Goal: Information Seeking & Learning: Learn about a topic

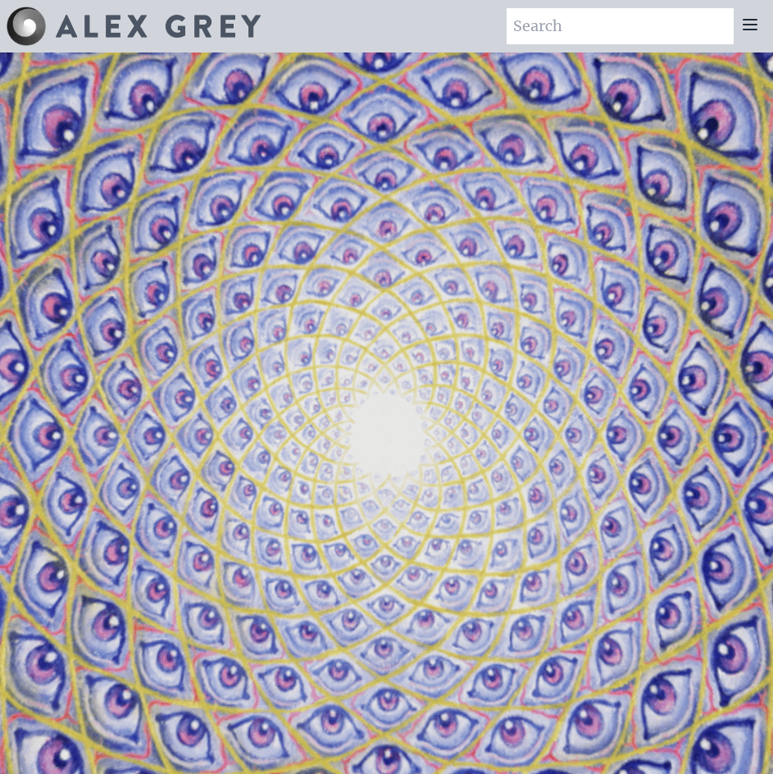
click at [750, 22] on icon at bounding box center [750, 25] width 20 height 20
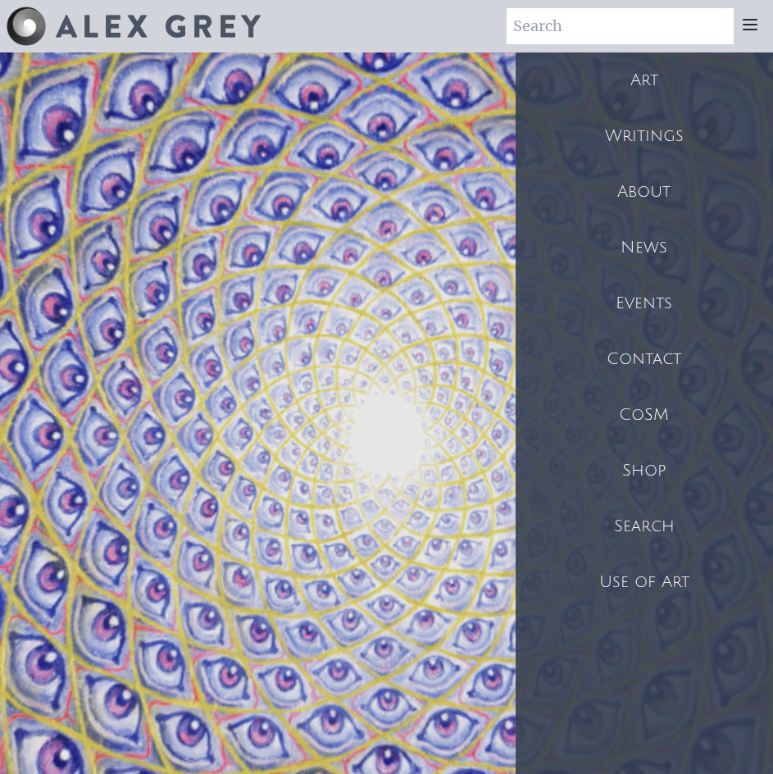
click at [659, 75] on div "Art" at bounding box center [644, 80] width 257 height 56
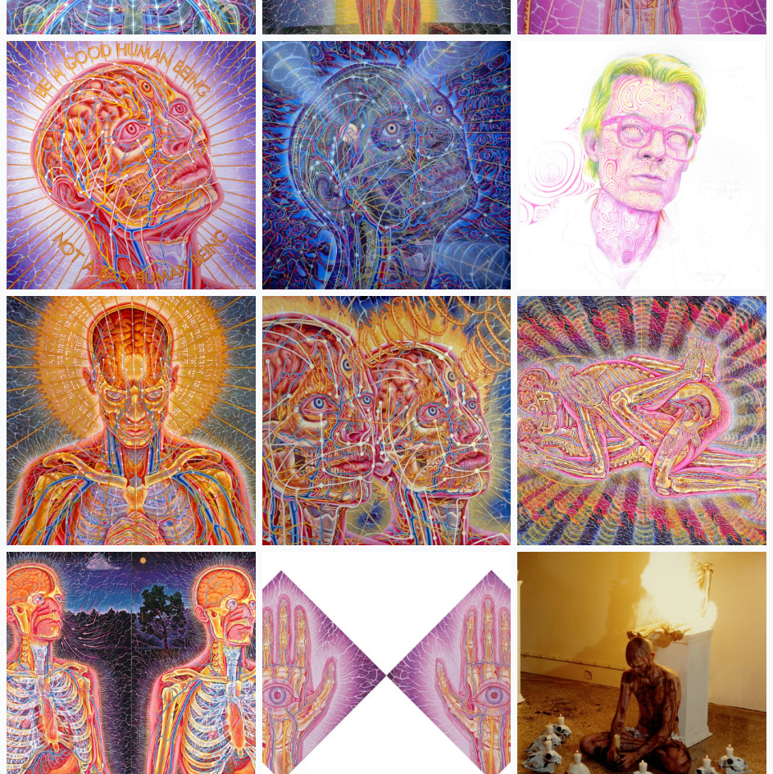
scroll to position [23644, 0]
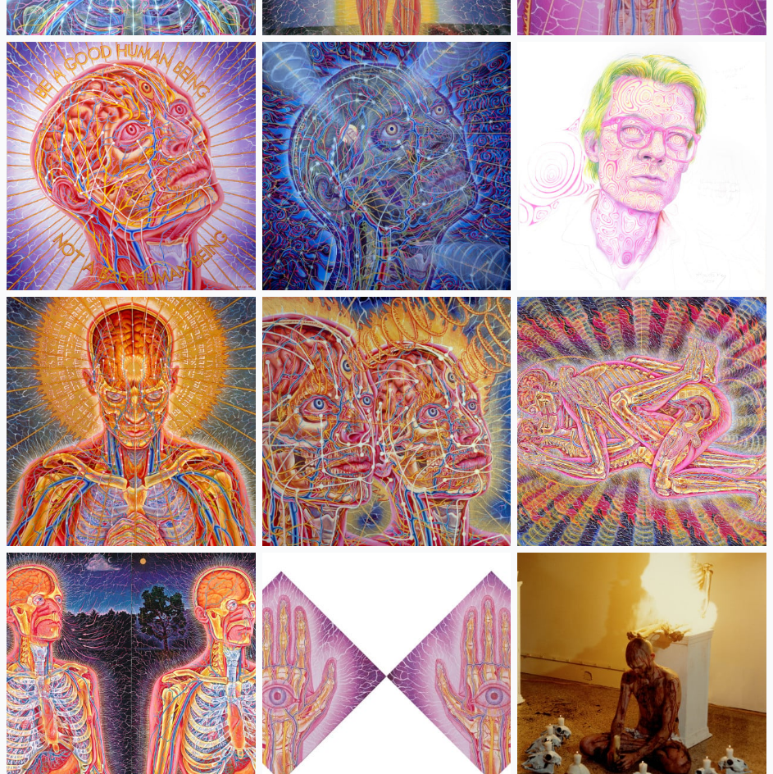
click at [381, 212] on img at bounding box center [386, 166] width 249 height 249
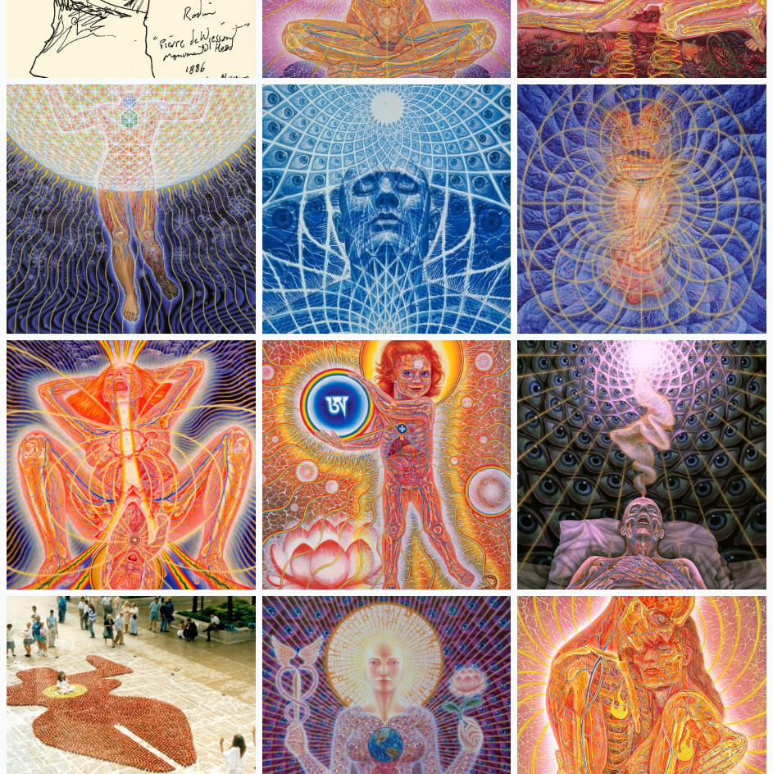
scroll to position [20032, 0]
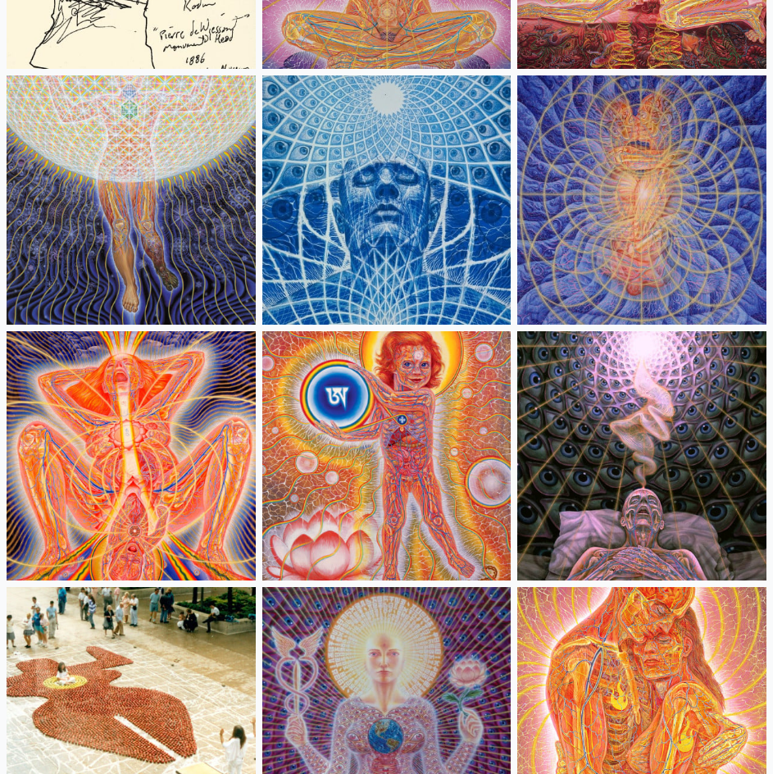
drag, startPoint x: 603, startPoint y: 445, endPoint x: 609, endPoint y: 483, distance: 38.1
click at [609, 483] on img at bounding box center [641, 455] width 249 height 249
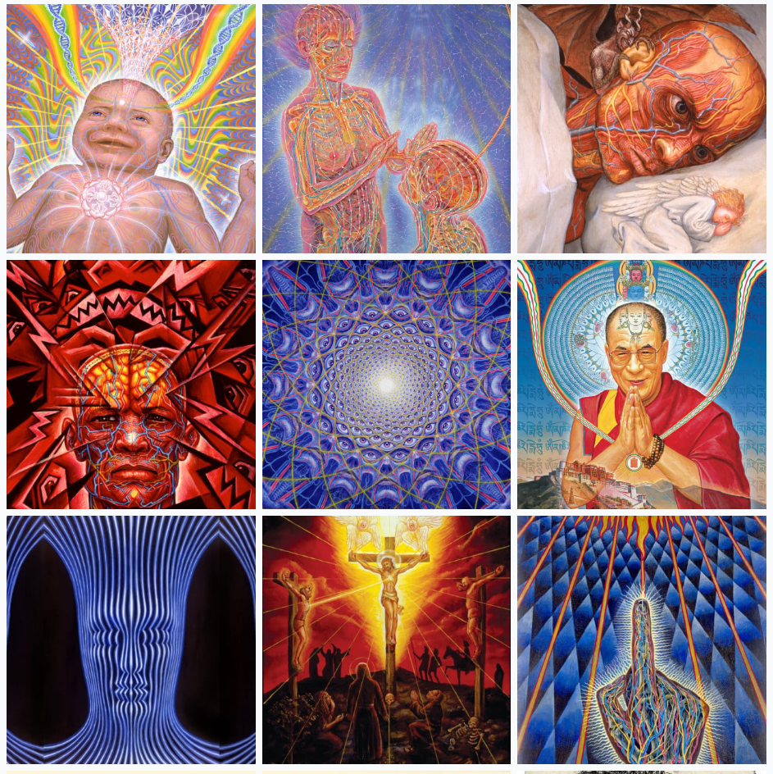
scroll to position [18568, 0]
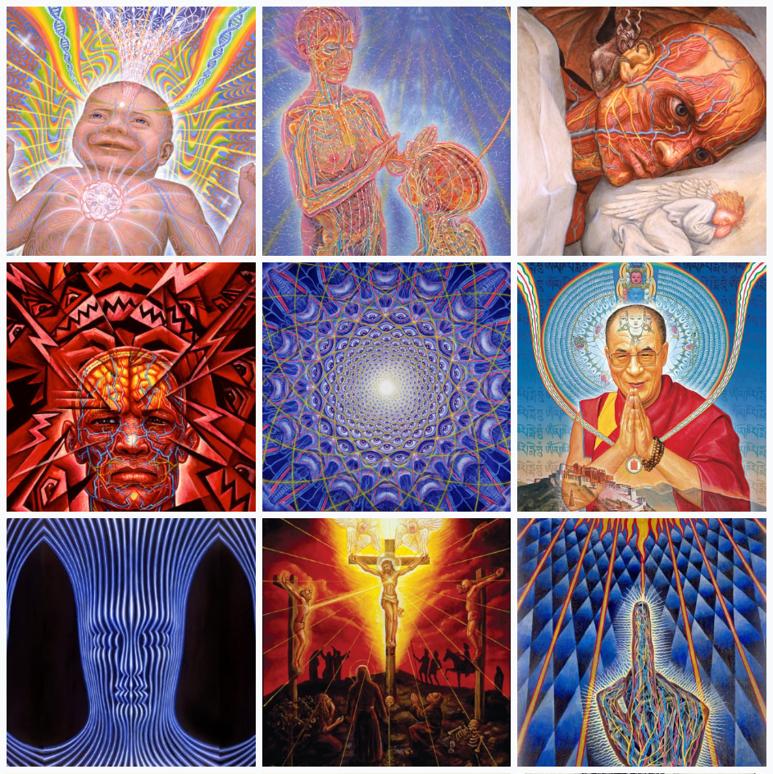
click at [423, 409] on img at bounding box center [386, 386] width 249 height 249
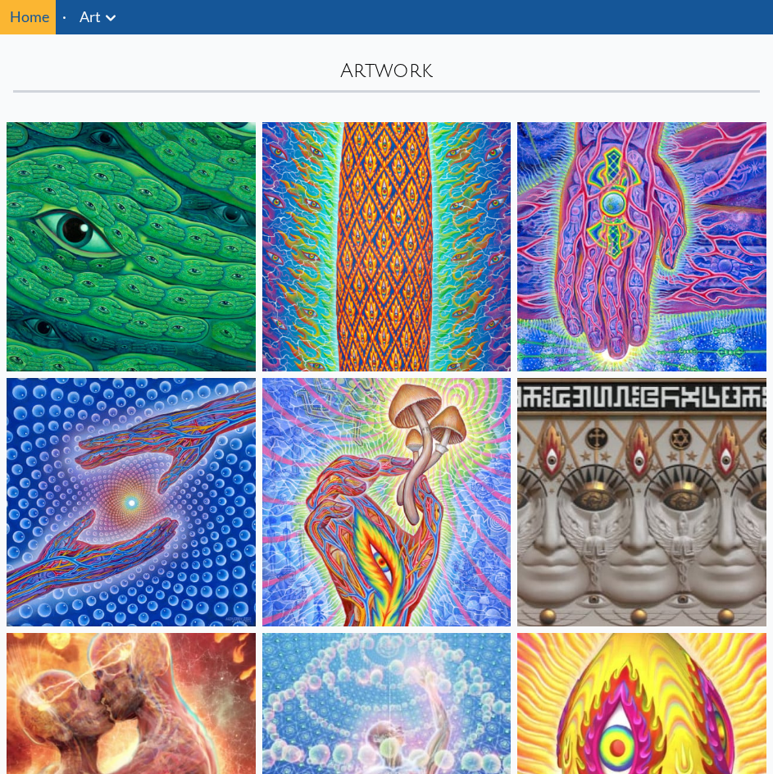
scroll to position [0, 0]
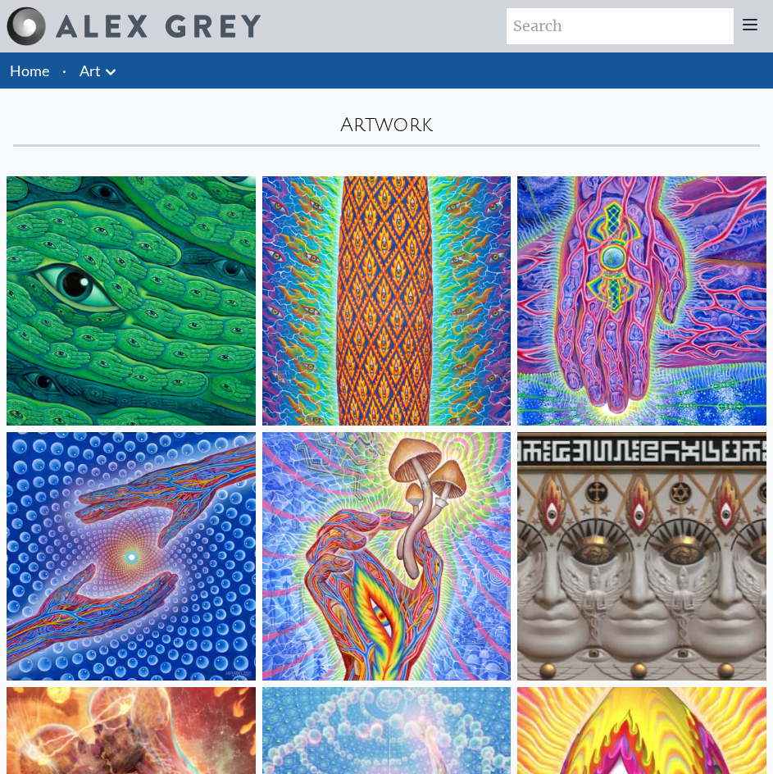
click at [30, 66] on link "Home" at bounding box center [29, 70] width 39 height 18
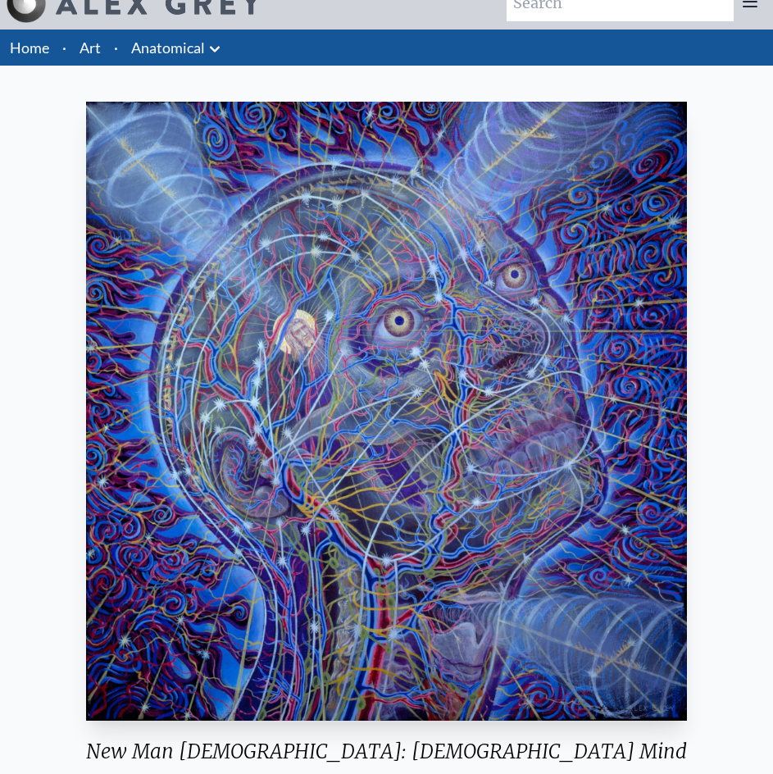
scroll to position [20, 0]
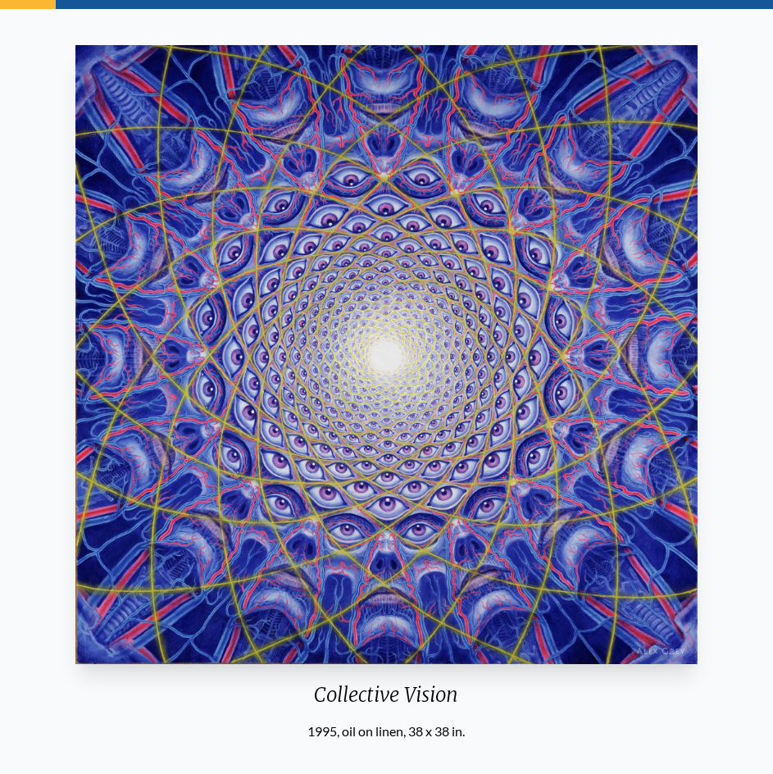
scroll to position [80, 0]
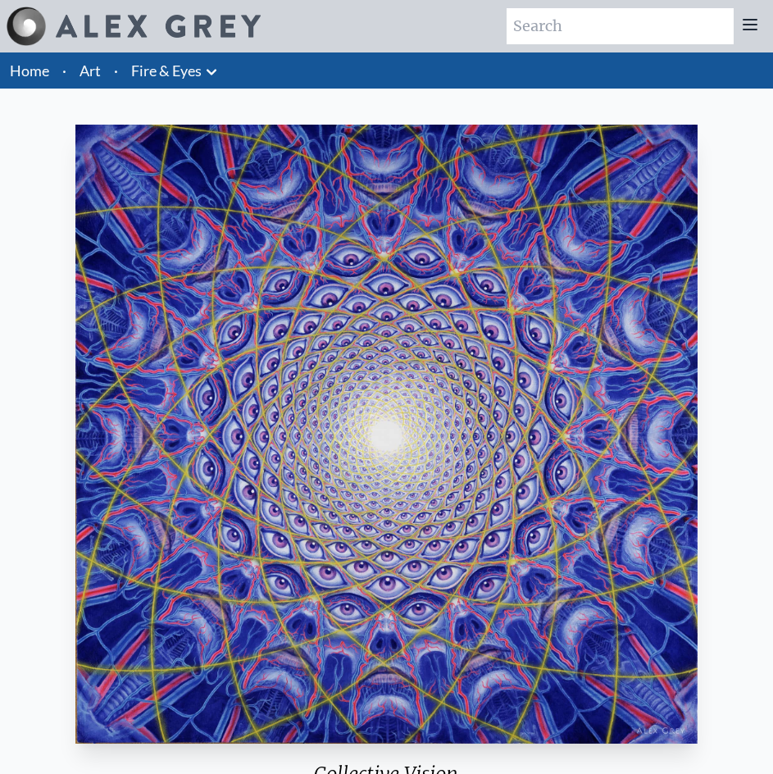
click at [48, 190] on div "Collective Vision 1995, oil on linen, 38 x 38 in. Visit the CoSM Shop Collectiv…" at bounding box center [386, 674] width 747 height 1112
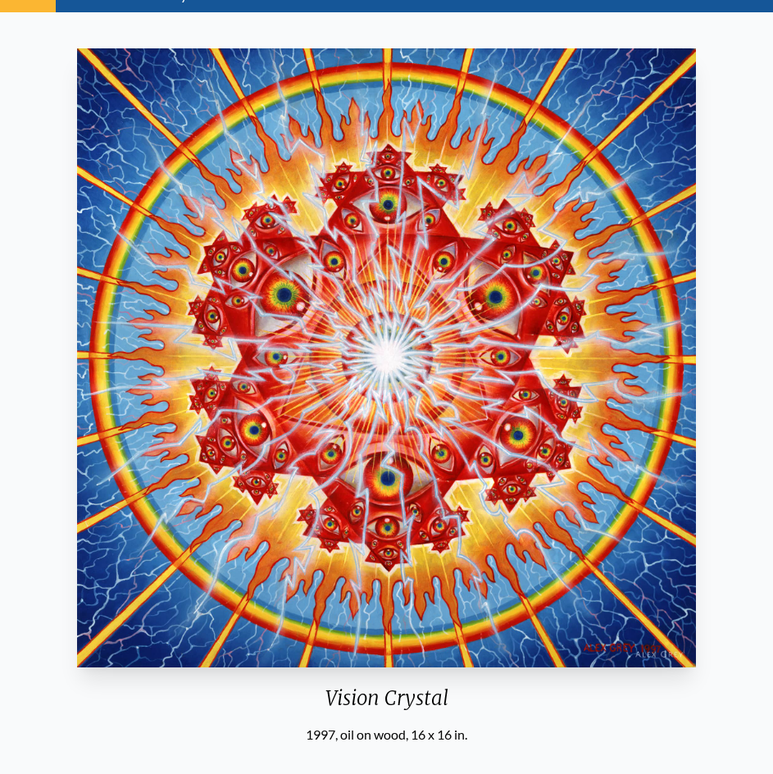
scroll to position [75, 0]
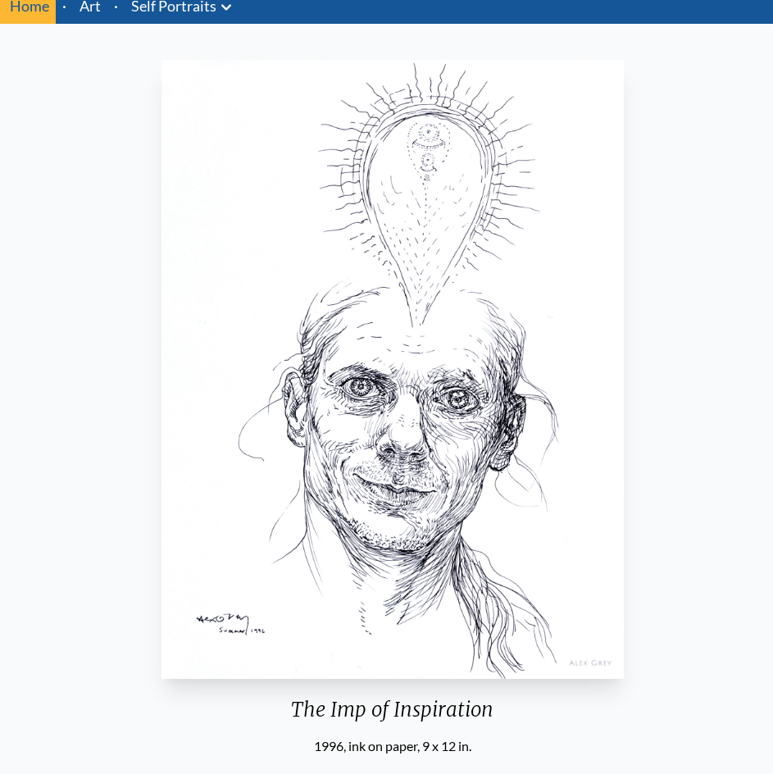
scroll to position [64, 0]
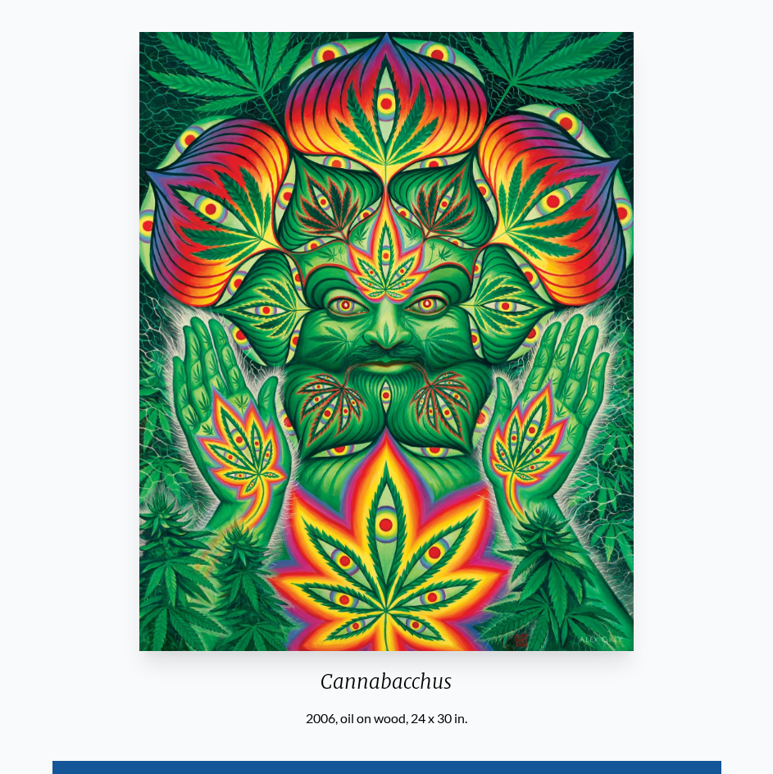
scroll to position [91, 0]
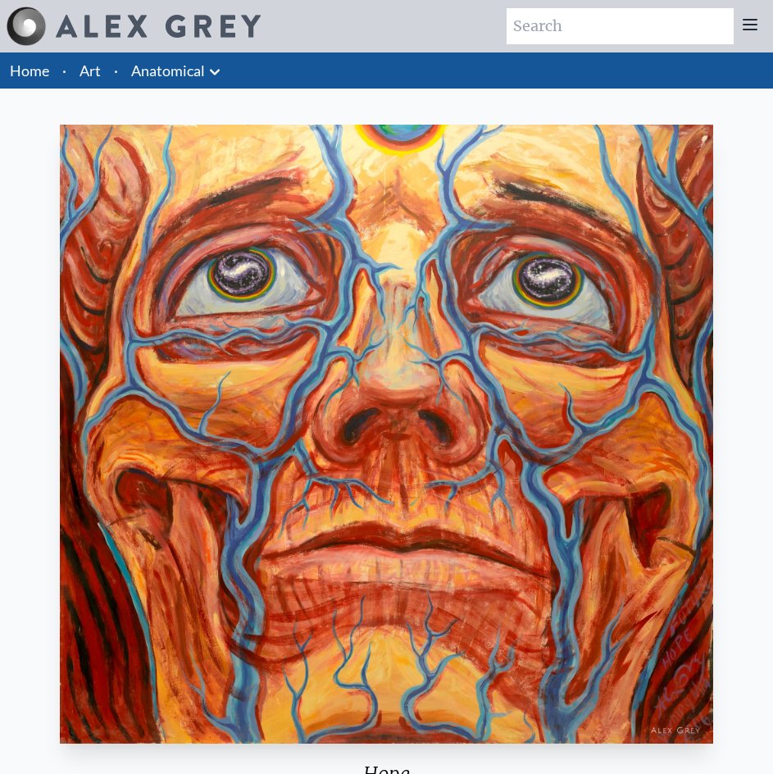
scroll to position [177, 0]
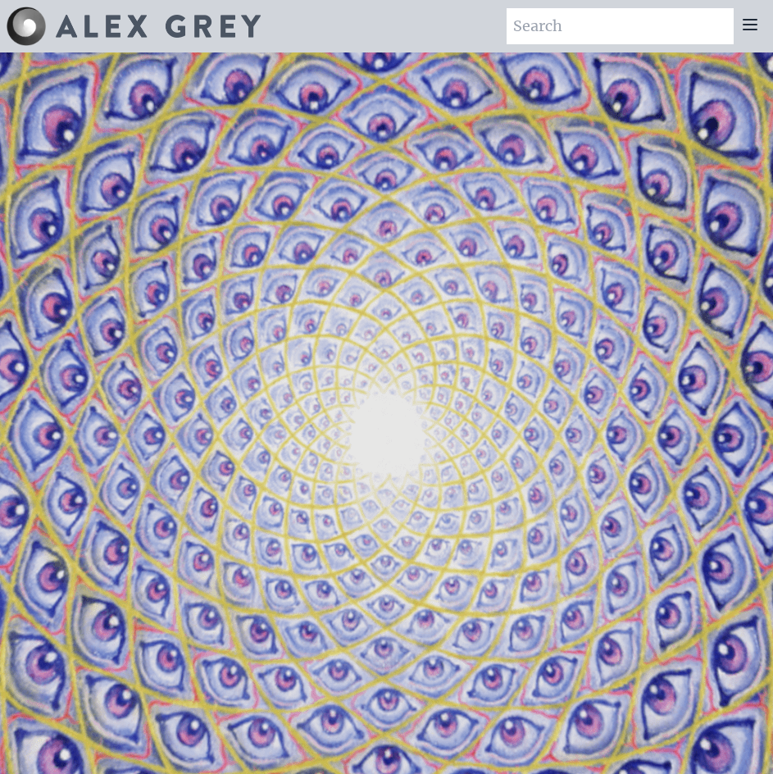
click at [754, 21] on icon at bounding box center [750, 25] width 20 height 20
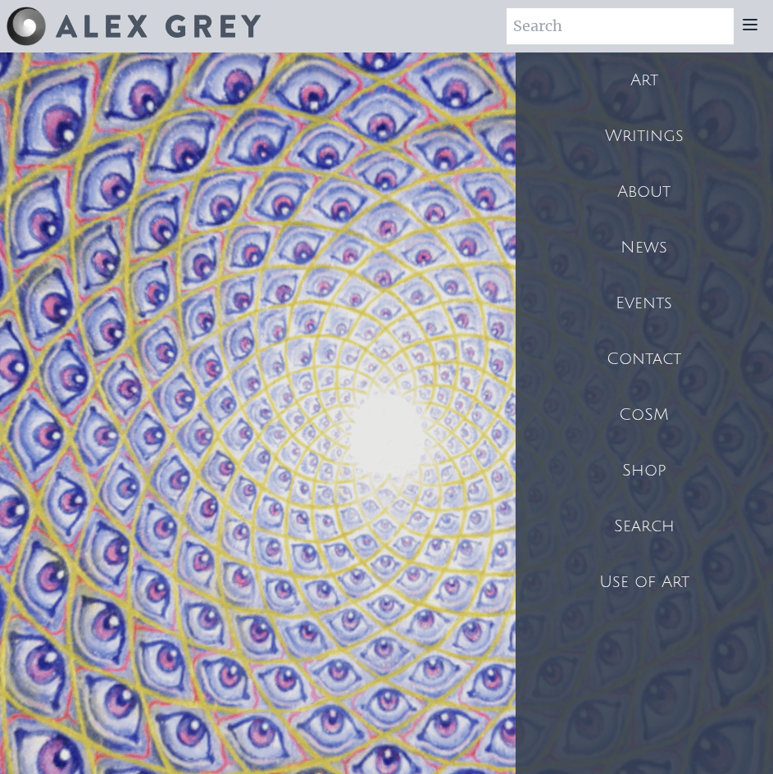
click at [642, 476] on div "Shop" at bounding box center [644, 471] width 257 height 56
click at [649, 81] on div "Art" at bounding box center [644, 80] width 257 height 56
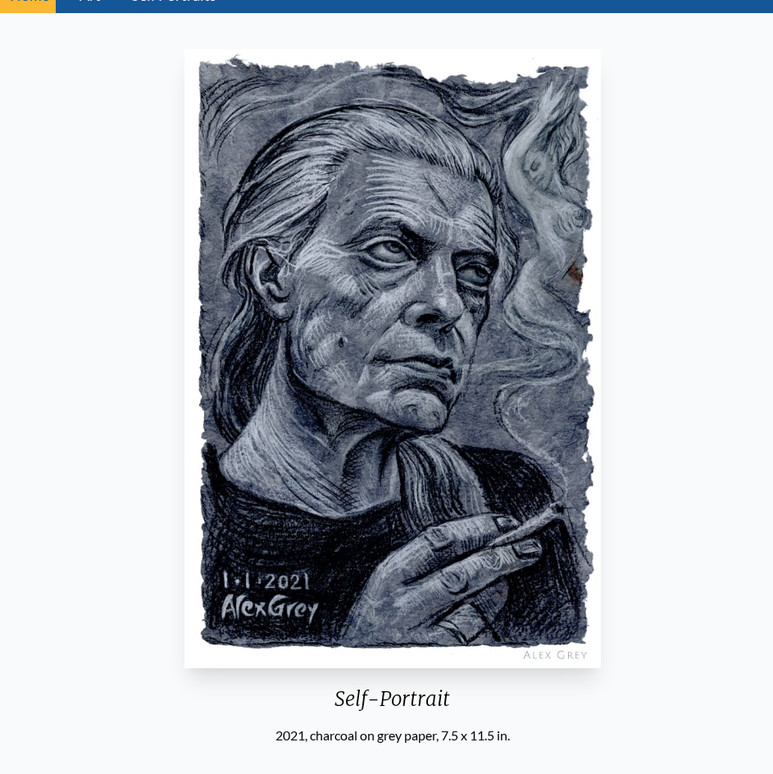
scroll to position [75, 0]
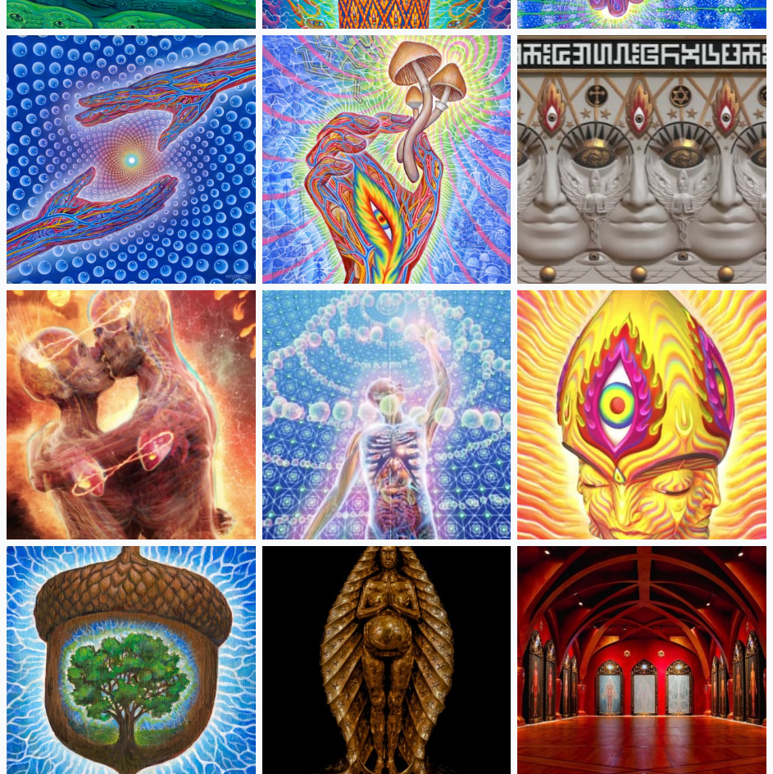
scroll to position [398, 0]
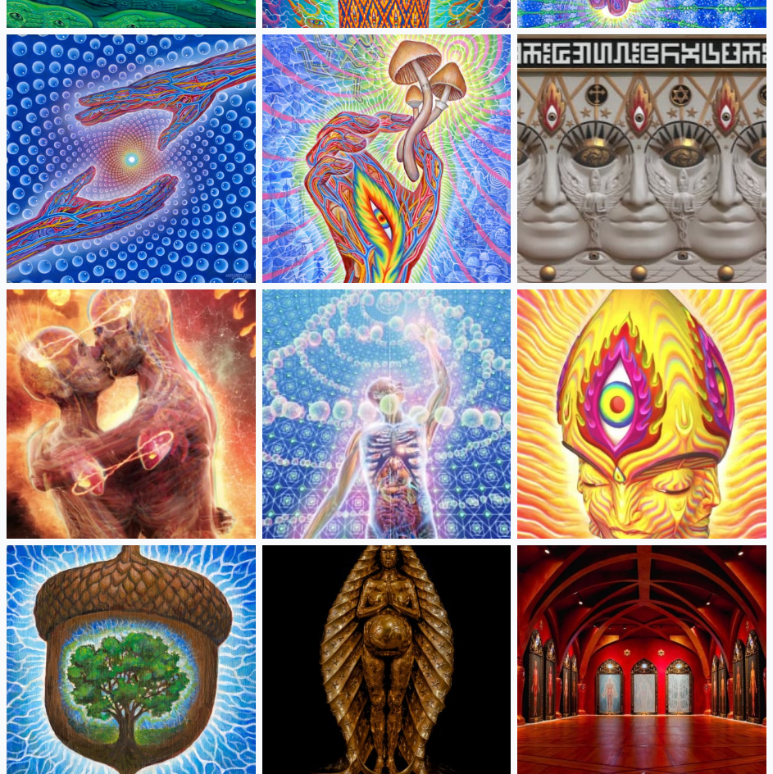
click at [390, 464] on img at bounding box center [386, 413] width 249 height 249
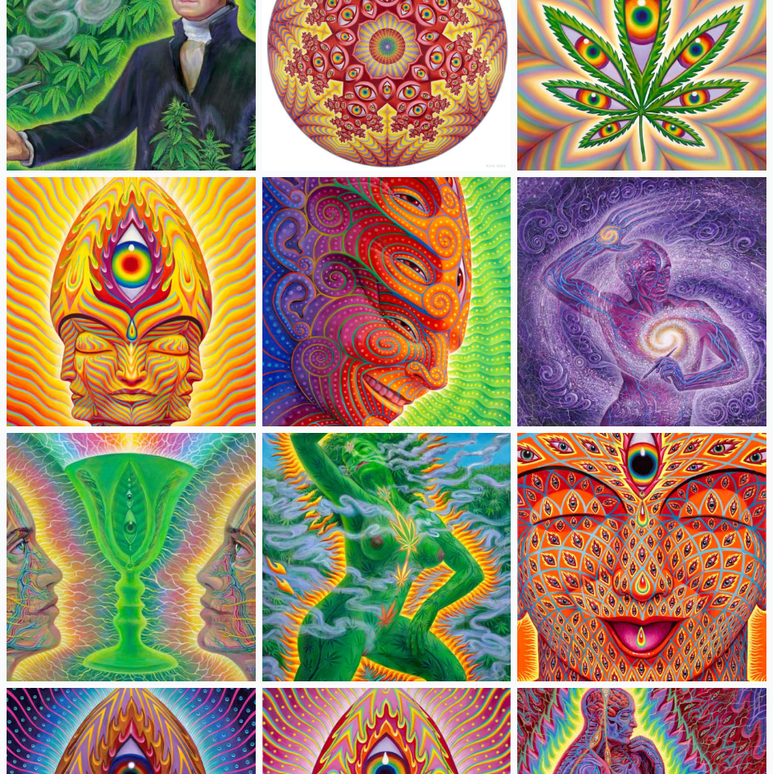
scroll to position [3833, 0]
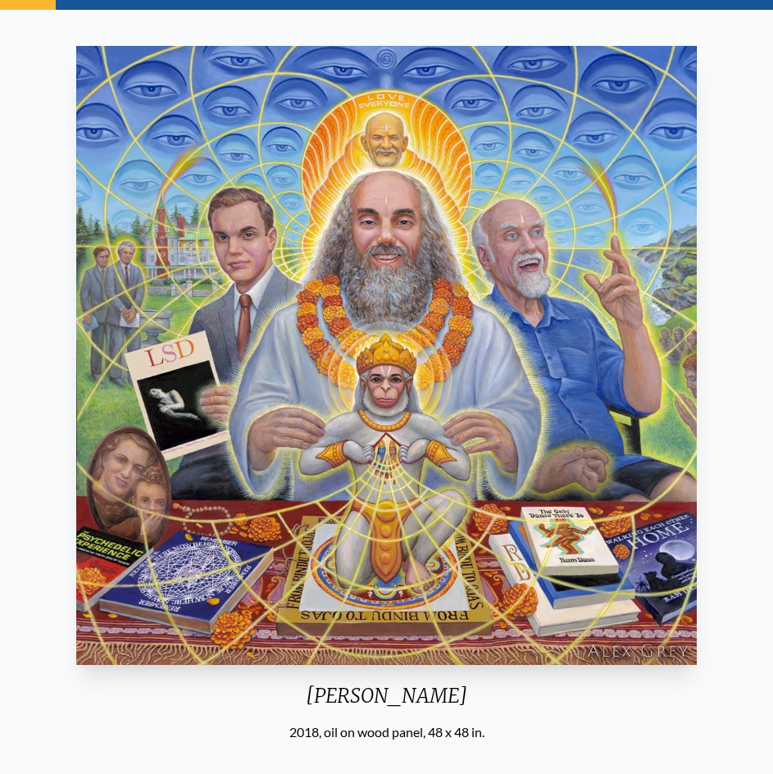
scroll to position [71, 0]
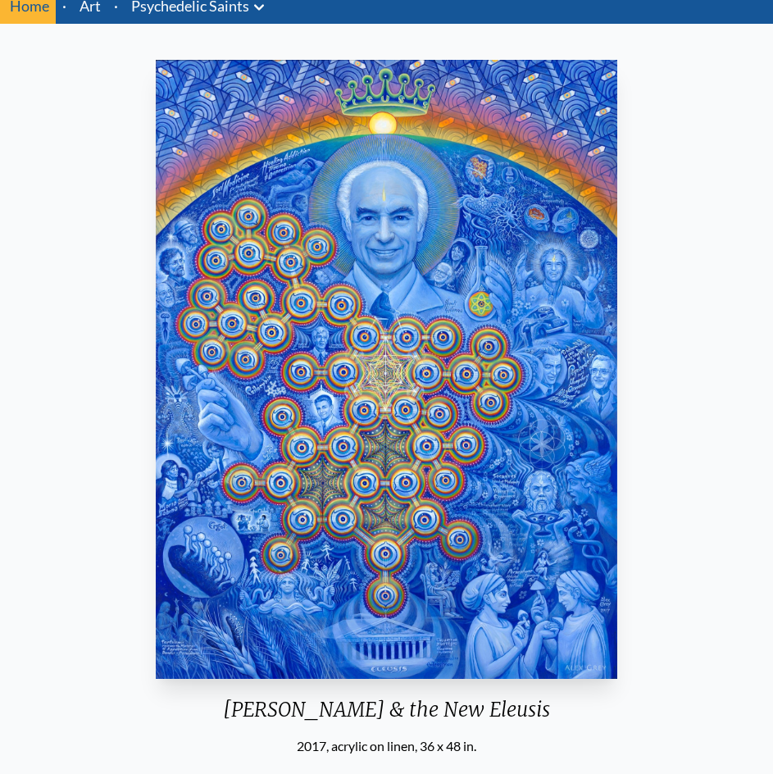
scroll to position [64, 0]
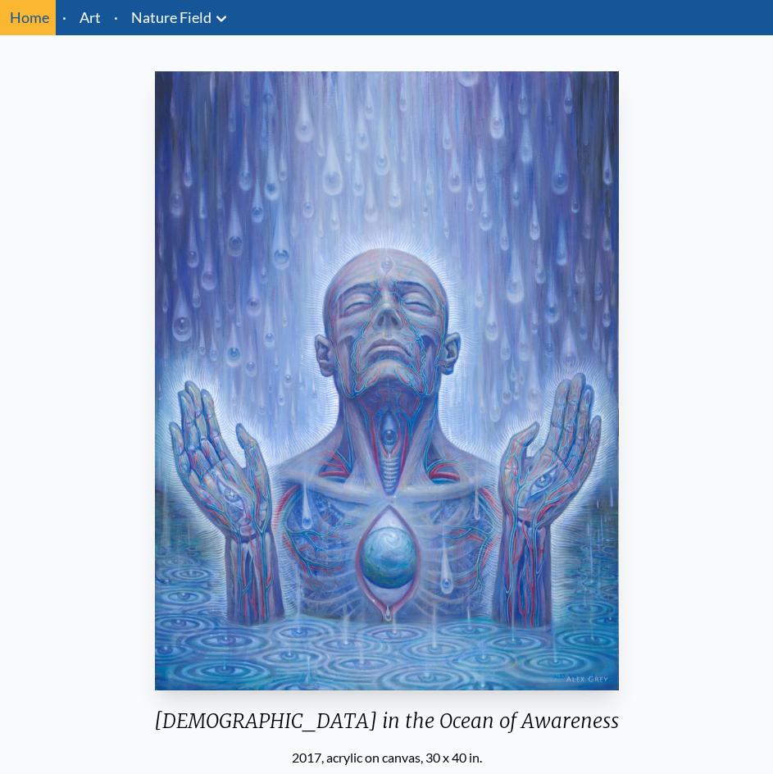
scroll to position [52, 0]
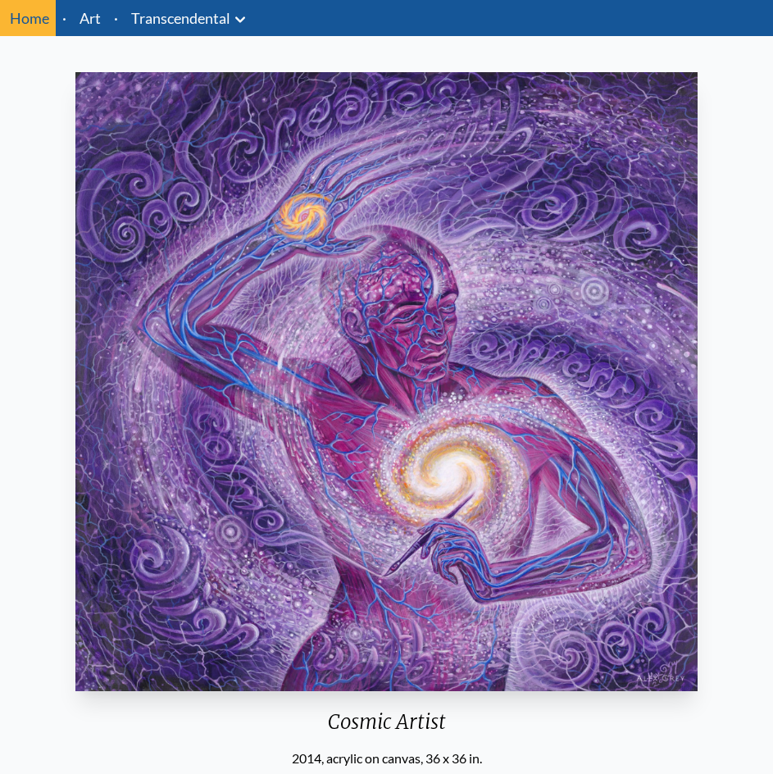
scroll to position [69, 0]
